Goal: Transaction & Acquisition: Purchase product/service

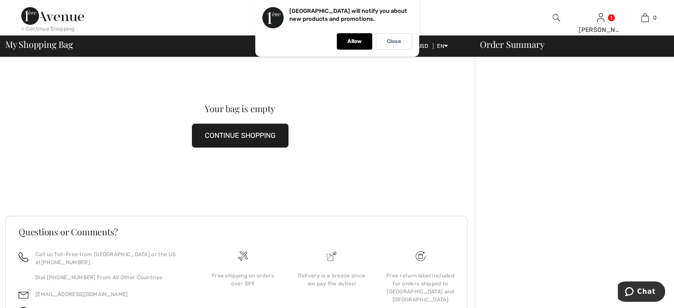
click at [191, 12] on div at bounding box center [273, 17] width 337 height 35
click at [399, 42] on p "Close" at bounding box center [394, 41] width 14 height 7
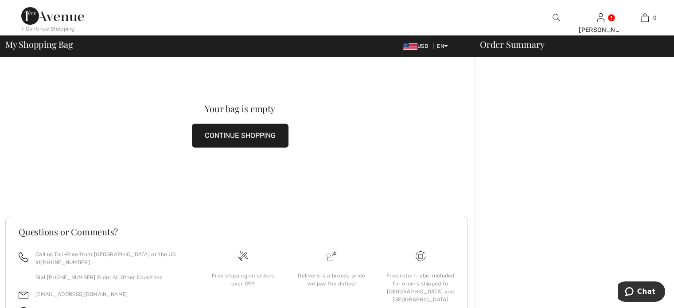
click at [217, 125] on button "CONTINUE SHOPPING" at bounding box center [240, 136] width 97 height 24
click at [217, 131] on button "CONTINUE SHOPPING" at bounding box center [240, 136] width 97 height 24
click at [218, 132] on button "CONTINUE SHOPPING" at bounding box center [240, 136] width 97 height 24
click at [72, 26] on div "< Continue Shopping" at bounding box center [48, 29] width 54 height 8
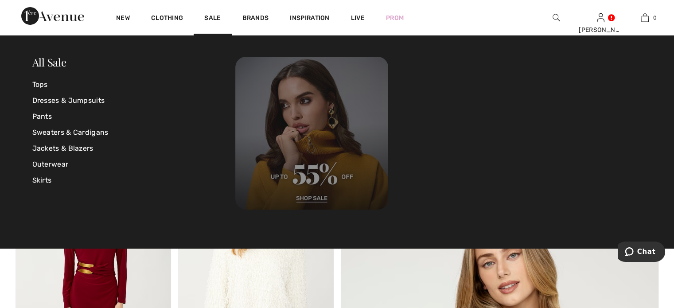
click at [314, 198] on img at bounding box center [311, 133] width 153 height 153
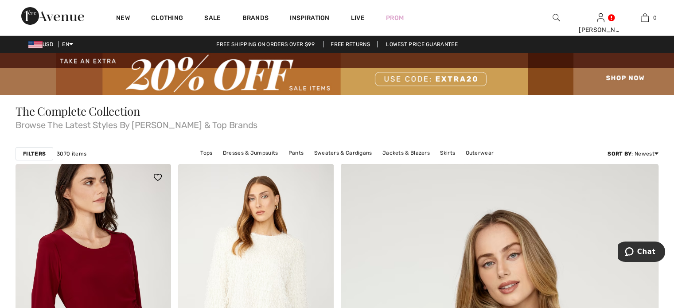
click at [110, 255] on img at bounding box center [92, 280] width 155 height 233
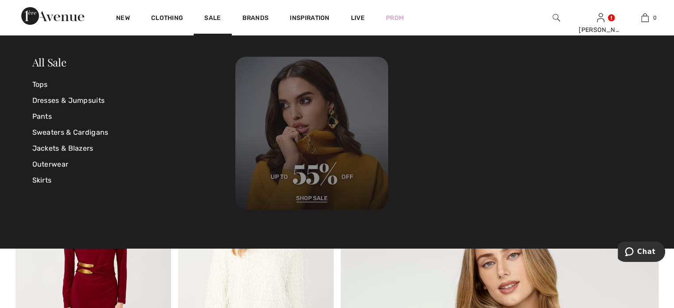
click at [318, 166] on img at bounding box center [311, 133] width 153 height 153
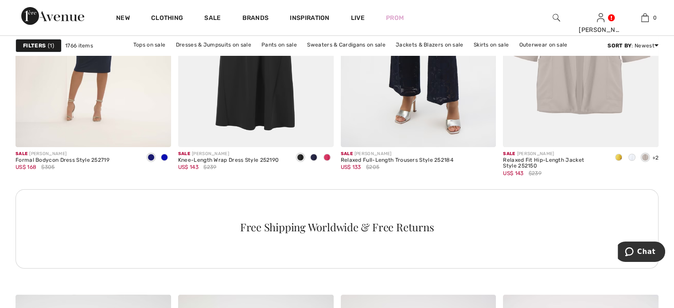
scroll to position [3244, 0]
